Goal: Task Accomplishment & Management: Manage account settings

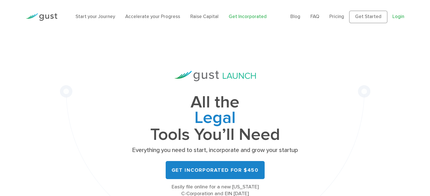
click at [397, 16] on link "Login" at bounding box center [398, 17] width 12 height 6
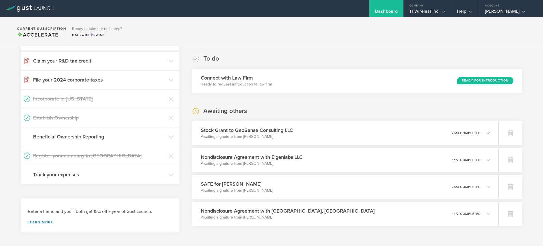
scroll to position [85, 0]
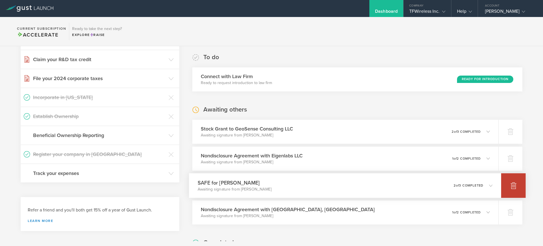
click at [510, 185] on icon at bounding box center [513, 185] width 6 height 5
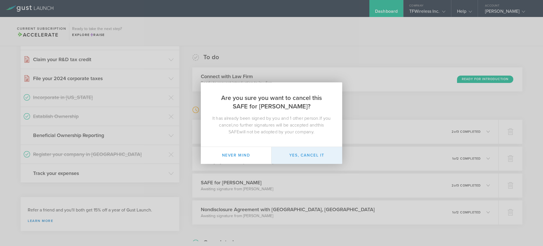
click at [305, 154] on button "Yes, cancel it" at bounding box center [306, 155] width 71 height 17
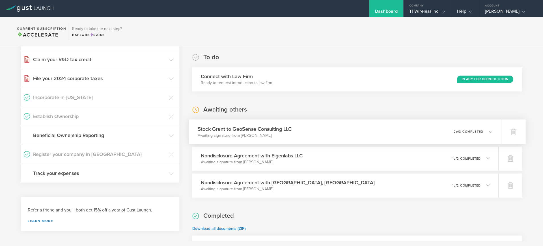
click at [489, 131] on icon at bounding box center [490, 131] width 3 height 3
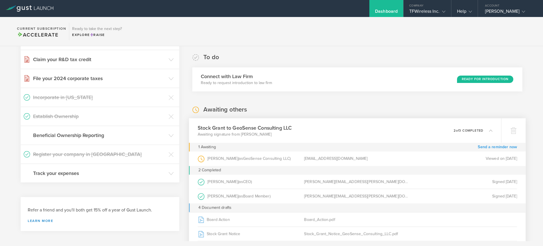
click at [488, 147] on link "Send a reminder now" at bounding box center [496, 146] width 39 height 9
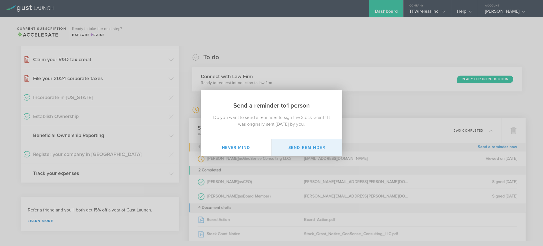
click at [291, 148] on button "Send Reminder" at bounding box center [306, 147] width 71 height 17
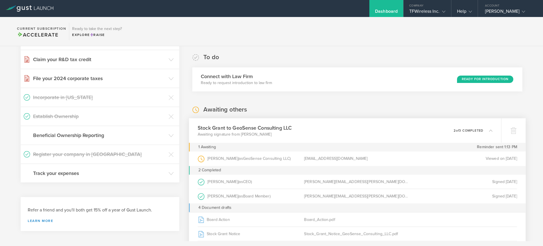
click at [229, 58] on div "To do Connect with Law Firm Ready to request introduction to law firm Ready for…" at bounding box center [357, 72] width 330 height 38
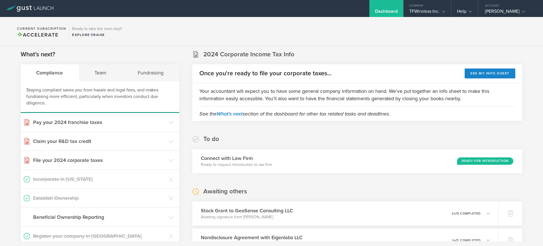
scroll to position [0, 0]
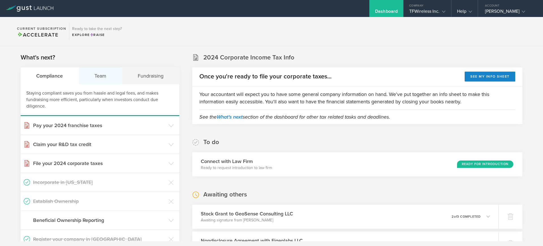
click at [95, 77] on div "Team" at bounding box center [101, 75] width 44 height 17
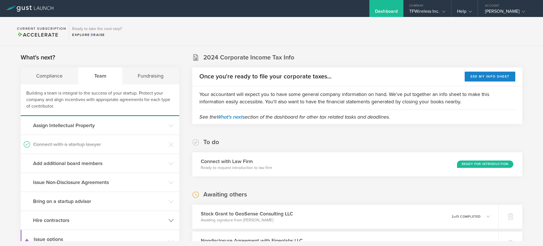
click at [170, 222] on icon at bounding box center [170, 220] width 5 height 5
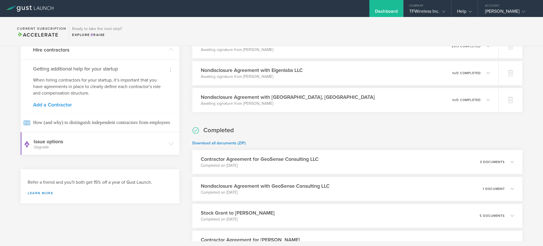
click at [38, 105] on link "Add a Contractor" at bounding box center [100, 104] width 134 height 5
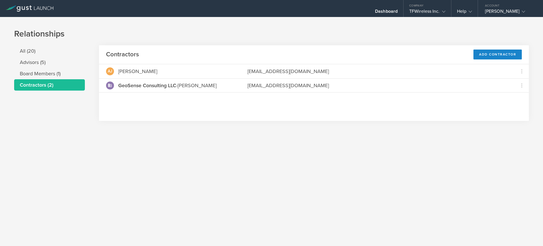
click at [276, 163] on div "Relationships All (20) Advisors (5) Board Members (1) Contractors (2) Contracto…" at bounding box center [271, 131] width 543 height 229
